Goal: Task Accomplishment & Management: Use online tool/utility

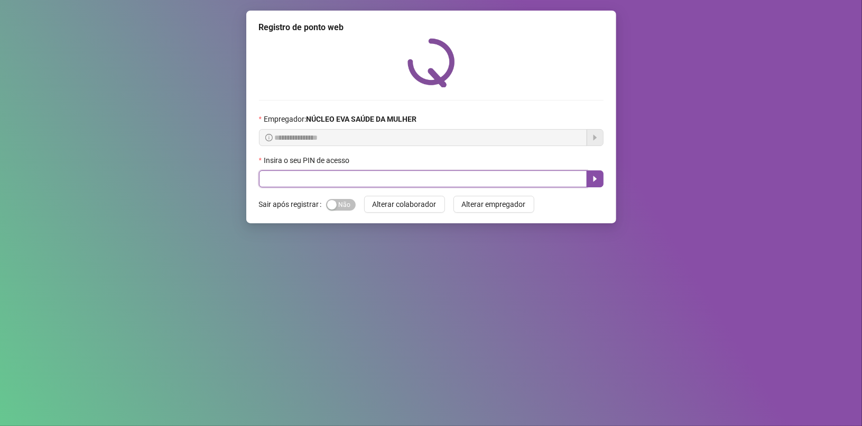
click at [473, 185] on input "text" at bounding box center [423, 178] width 328 height 17
type input "*****"
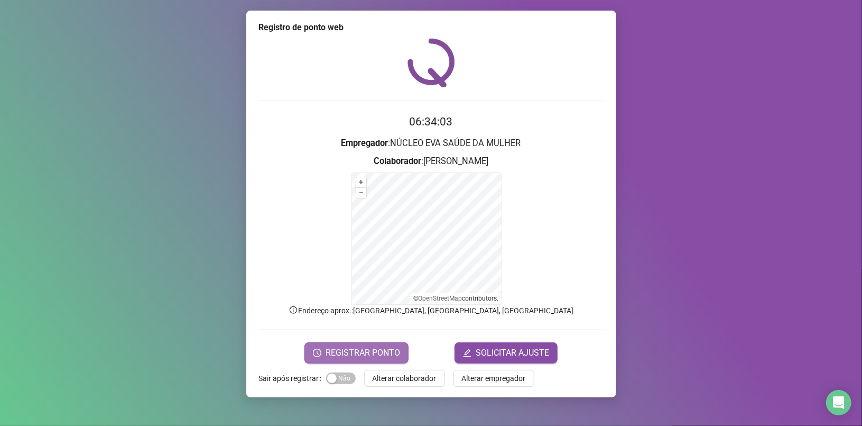
click at [343, 348] on span "REGISTRAR PONTO" at bounding box center [363, 352] width 75 height 13
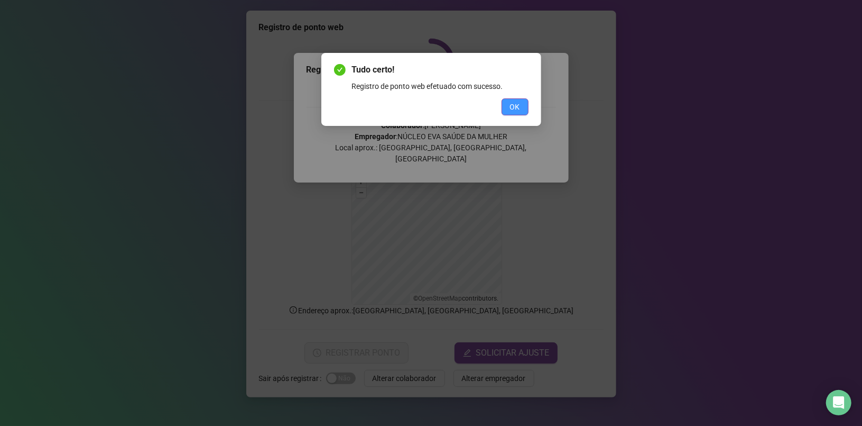
click at [508, 105] on button "OK" at bounding box center [515, 106] width 27 height 17
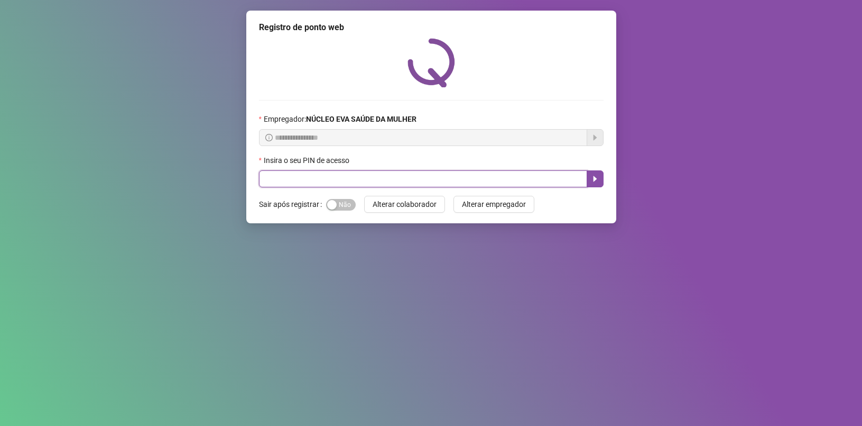
drag, startPoint x: 0, startPoint y: 0, endPoint x: 352, endPoint y: 180, distance: 395.1
click at [352, 180] on input "text" at bounding box center [423, 178] width 328 height 17
type input "*****"
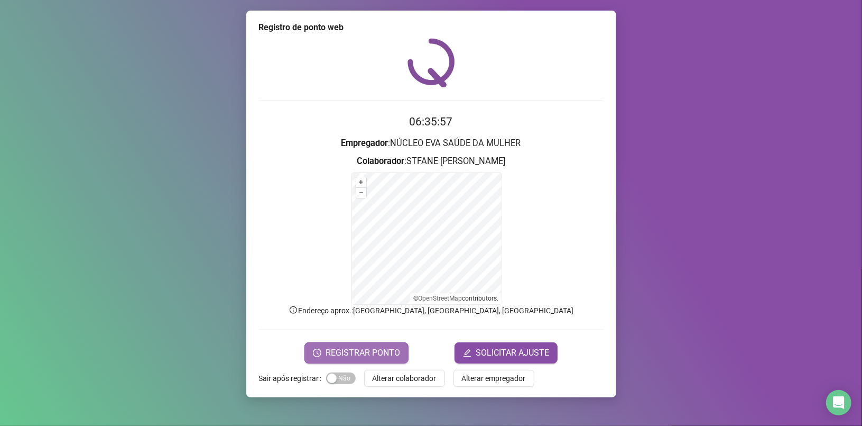
click at [352, 350] on span "REGISTRAR PONTO" at bounding box center [363, 352] width 75 height 13
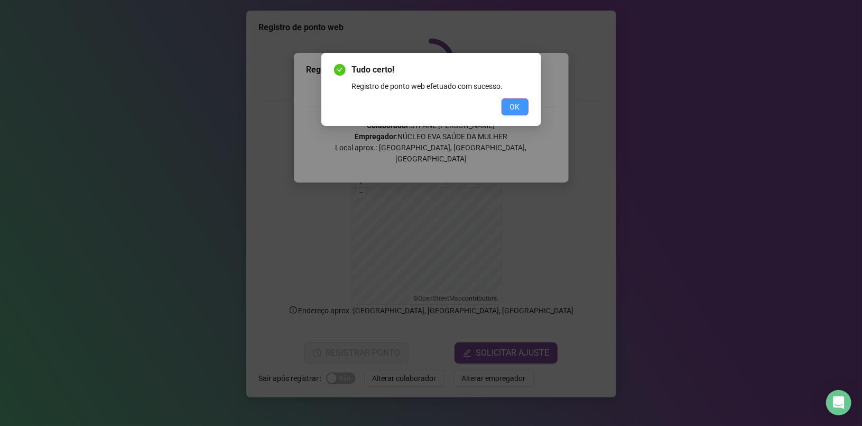
click at [523, 102] on button "OK" at bounding box center [515, 106] width 27 height 17
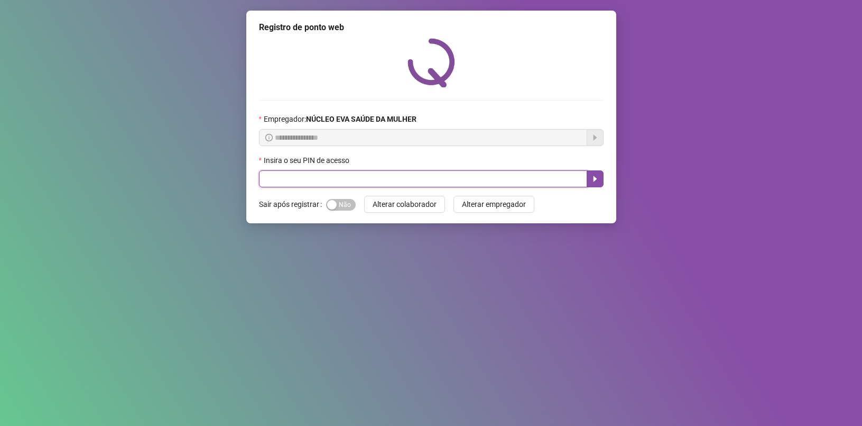
drag, startPoint x: 0, startPoint y: 0, endPoint x: 326, endPoint y: 180, distance: 371.9
click at [327, 182] on input "text" at bounding box center [423, 178] width 328 height 17
type input "*****"
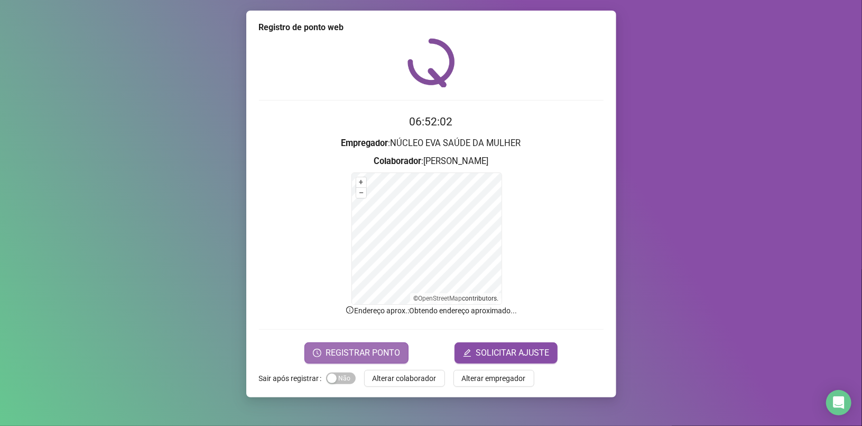
click at [334, 348] on span "REGISTRAR PONTO" at bounding box center [363, 352] width 75 height 13
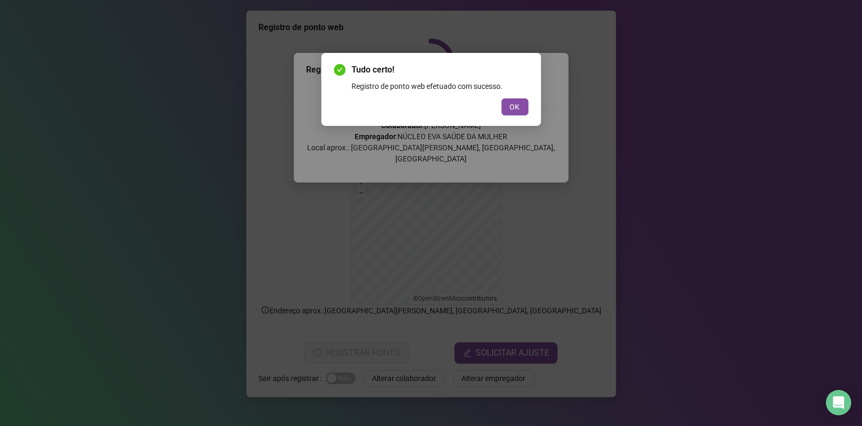
click at [515, 106] on span "OK" at bounding box center [515, 107] width 10 height 12
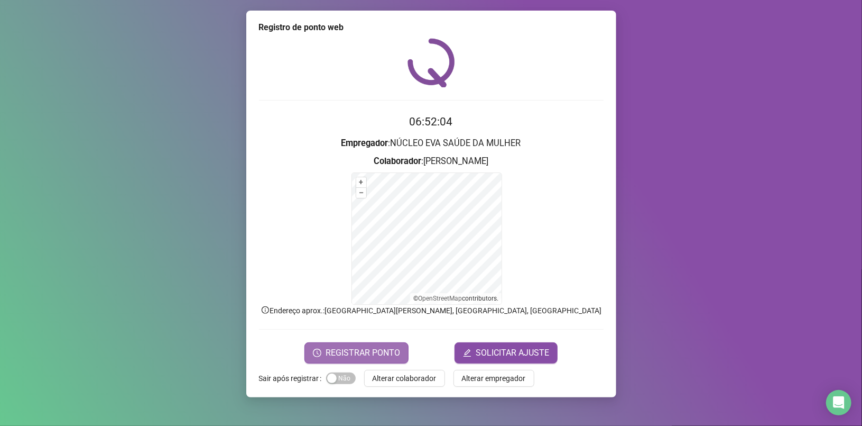
click at [375, 350] on span "REGISTRAR PONTO" at bounding box center [363, 352] width 75 height 13
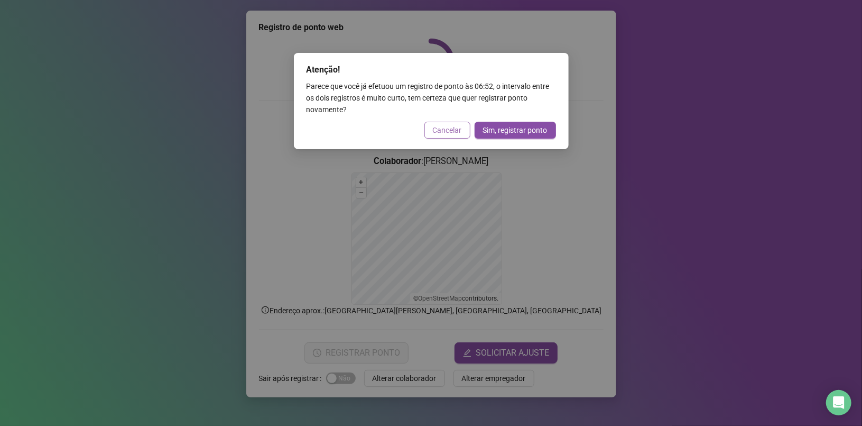
click at [431, 127] on button "Cancelar" at bounding box center [447, 130] width 46 height 17
